Goal: Task Accomplishment & Management: Manage account settings

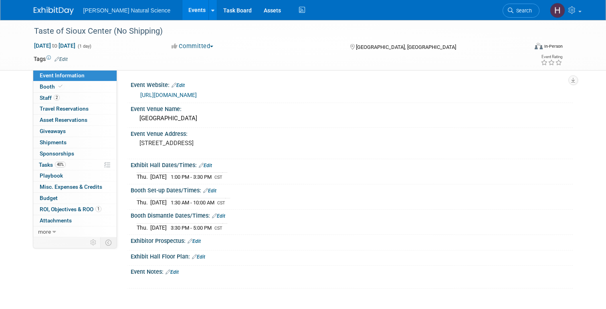
click at [182, 5] on link "Events" at bounding box center [196, 10] width 29 height 20
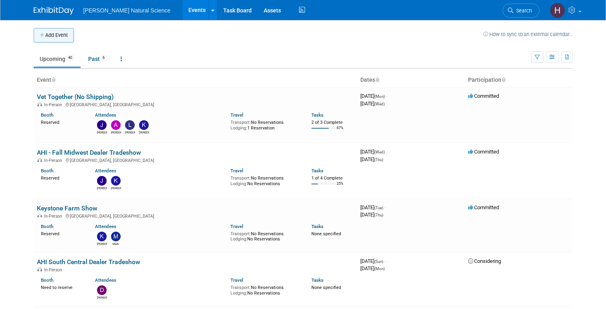
click at [51, 30] on button "Add Event" at bounding box center [54, 35] width 40 height 14
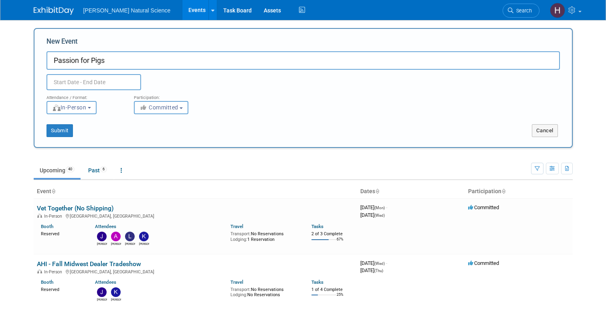
type input "Passion for Pigs"
click at [82, 80] on input "text" at bounding box center [93, 82] width 95 height 16
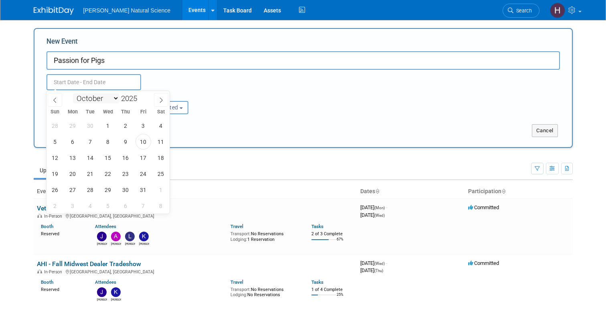
click at [96, 96] on select "January February March April May June July August September October November De…" at bounding box center [96, 98] width 46 height 10
select select "11"
click at [73, 93] on select "January February March April May June July August September October November De…" at bounding box center [96, 98] width 46 height 10
click at [89, 141] on span "9" at bounding box center [91, 142] width 16 height 16
click at [93, 141] on span "9" at bounding box center [91, 142] width 16 height 16
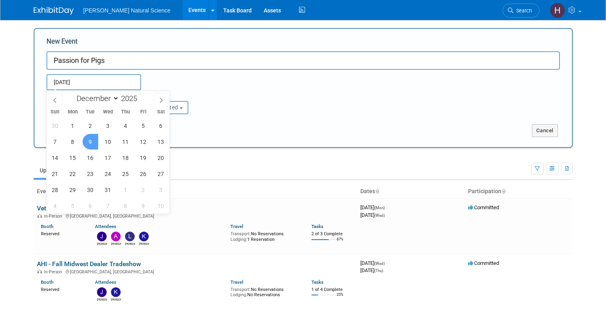
type input "[DATE] to [DATE]"
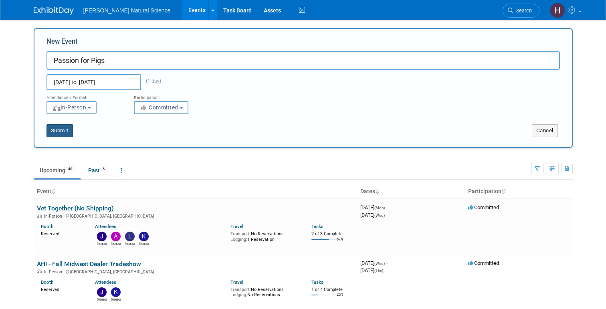
click at [62, 131] on button "Submit" at bounding box center [59, 130] width 26 height 13
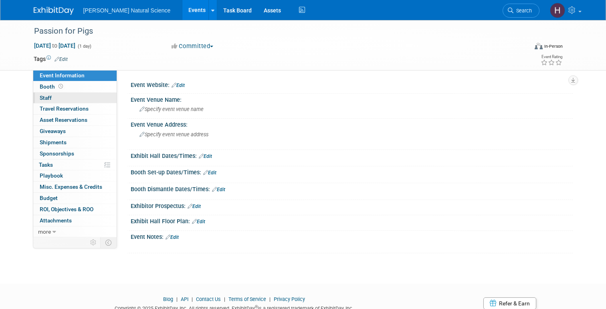
click at [66, 100] on link "0 Staff 0" at bounding box center [74, 98] width 83 height 11
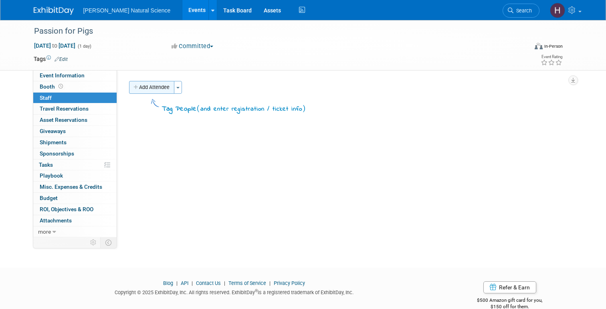
click at [165, 91] on button "Add Attendee" at bounding box center [151, 87] width 45 height 13
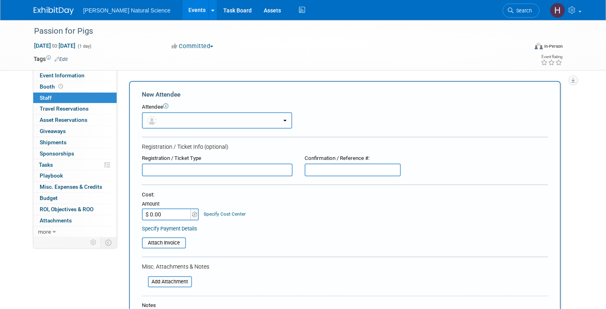
click at [232, 117] on button "button" at bounding box center [217, 120] width 150 height 16
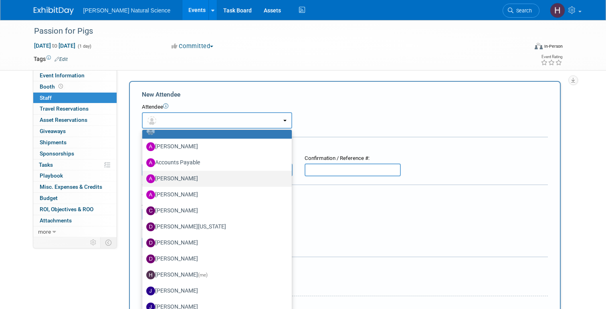
scroll to position [28, 0]
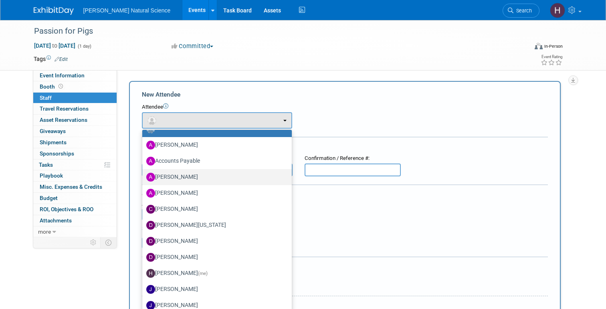
click at [207, 180] on label "Alex Van Beek" at bounding box center [214, 177] width 137 height 13
click at [143, 179] on input "Alex Van Beek" at bounding box center [140, 176] width 5 height 5
select select "65545972-de1c-4e48-a981-057c02bfa54b"
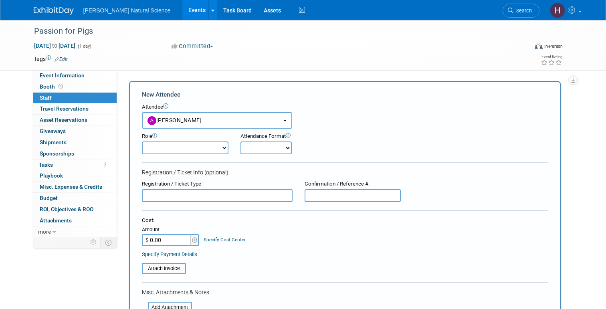
click at [216, 150] on select "Demonstrator Host Planner Presenter Sales Representative Set-up/Dismantle Crew …" at bounding box center [185, 147] width 87 height 13
select select "2"
click at [142, 141] on select "Demonstrator Host Planner Presenter Sales Representative Set-up/Dismantle Crew …" at bounding box center [185, 147] width 87 height 13
click at [274, 149] on select "Onsite Remote" at bounding box center [265, 147] width 51 height 13
select select "1"
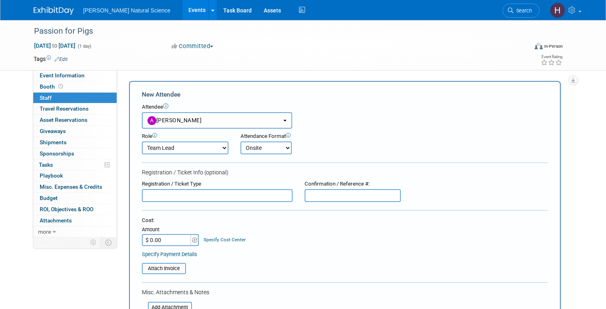
click at [240, 141] on select "Onsite Remote" at bounding box center [265, 147] width 51 height 13
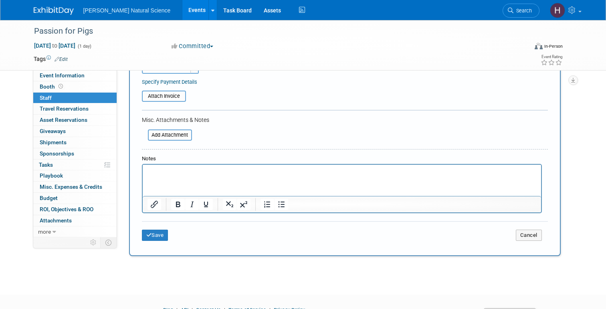
scroll to position [178, 0]
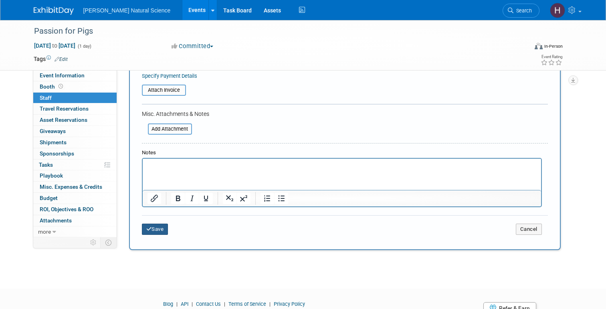
click at [163, 231] on button "Save" at bounding box center [155, 229] width 26 height 11
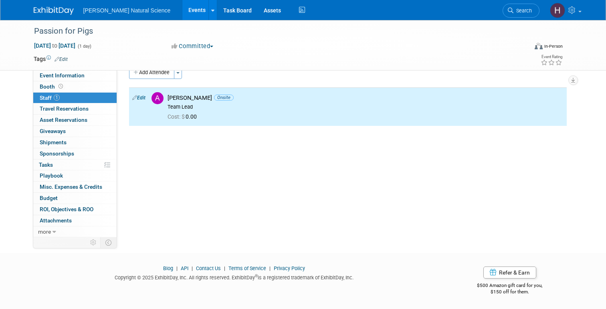
scroll to position [0, 0]
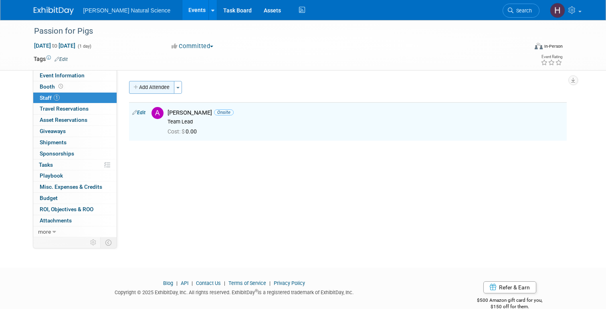
click at [162, 88] on button "Add Attendee" at bounding box center [151, 87] width 45 height 13
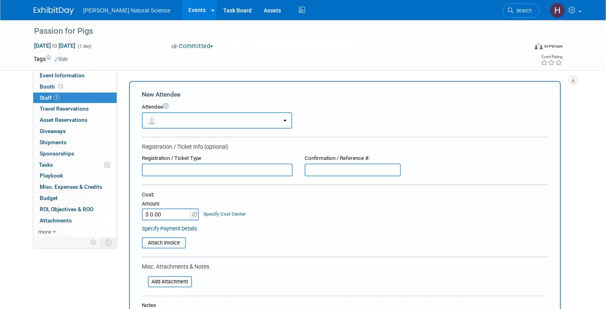
click at [179, 115] on button "button" at bounding box center [217, 120] width 150 height 16
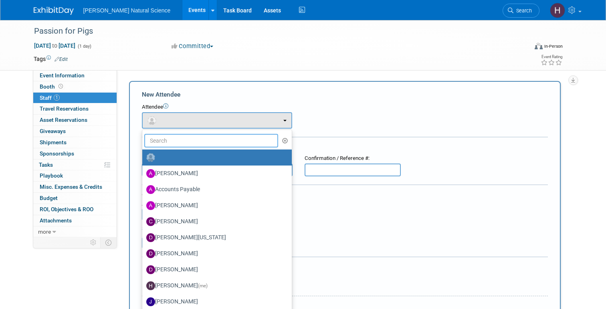
click at [175, 141] on input "text" at bounding box center [211, 141] width 134 height 14
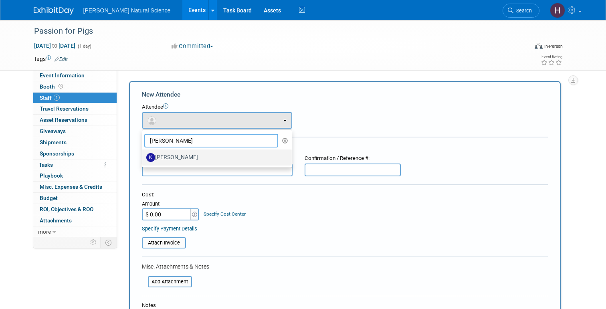
type input "kirk"
click at [180, 157] on label "Kirk Phillips" at bounding box center [214, 157] width 137 height 13
click at [143, 157] on input "Kirk Phillips" at bounding box center [140, 156] width 5 height 5
select select "95005c21-19b3-42f6-ab50-8116d65204a5"
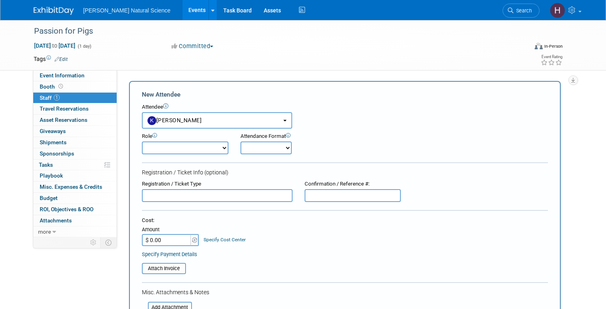
click at [205, 147] on select "Demonstrator Host Planner Presenter Sales Representative Set-up/Dismantle Crew …" at bounding box center [185, 147] width 87 height 13
select select "2"
click at [142, 141] on select "Demonstrator Host Planner Presenter Sales Representative Set-up/Dismantle Crew …" at bounding box center [185, 147] width 87 height 13
click at [273, 144] on select "Onsite Remote" at bounding box center [265, 147] width 51 height 13
select select "1"
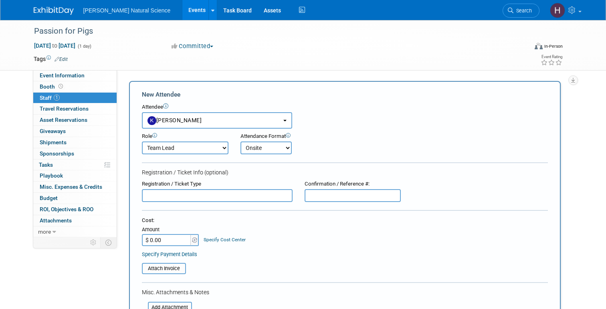
click at [240, 141] on select "Onsite Remote" at bounding box center [265, 147] width 51 height 13
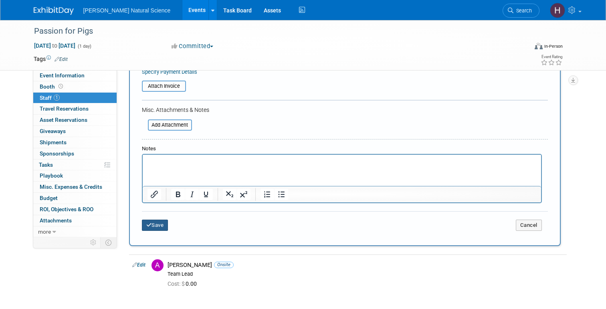
click at [163, 223] on button "Save" at bounding box center [155, 225] width 26 height 11
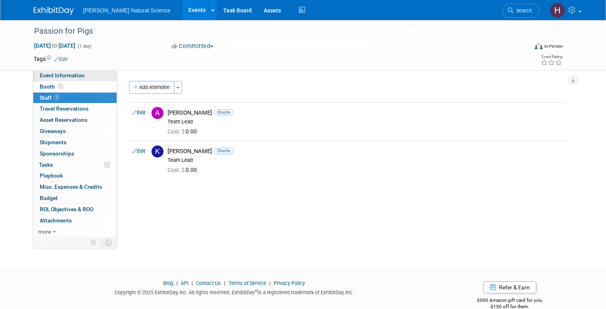
click at [76, 77] on span "Event Information" at bounding box center [62, 75] width 45 height 6
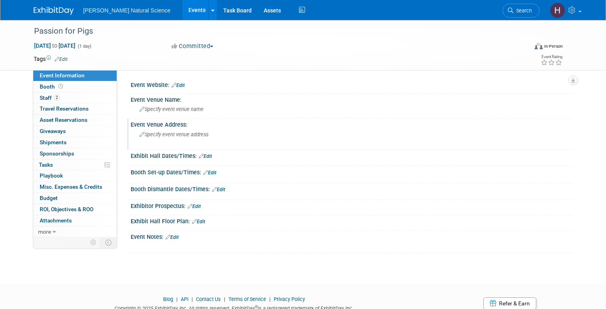
click at [172, 133] on span "Specify event venue address" at bounding box center [173, 134] width 69 height 6
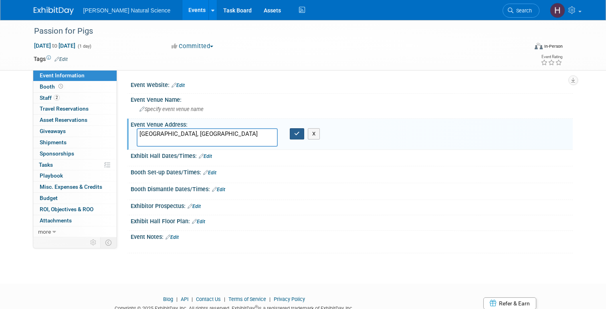
type textarea "Boonville, MO"
click at [295, 135] on icon "button" at bounding box center [297, 133] width 6 height 5
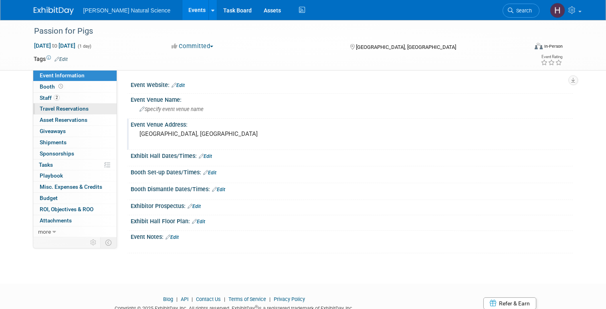
click at [66, 106] on span "Travel Reservations 0" at bounding box center [64, 108] width 49 height 6
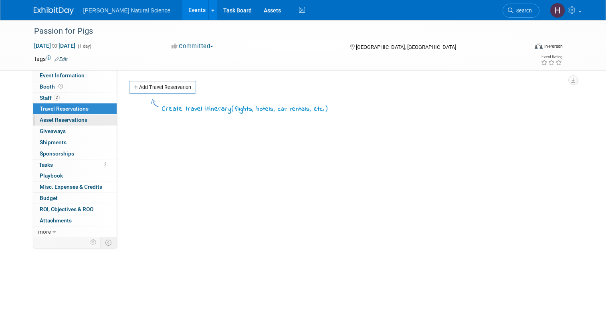
click at [66, 117] on span "Asset Reservations 0" at bounding box center [64, 120] width 48 height 6
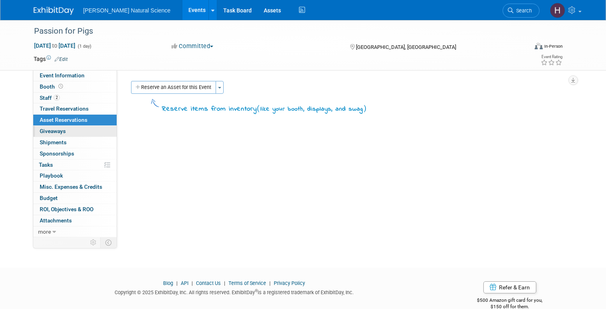
click at [67, 133] on link "0 Giveaways 0" at bounding box center [74, 131] width 83 height 11
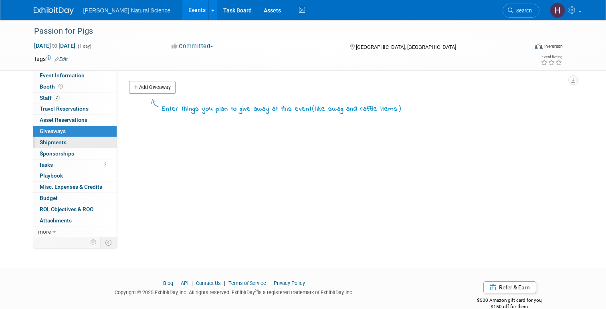
click at [63, 146] on link "0 Shipments 0" at bounding box center [74, 142] width 83 height 11
